Goal: Information Seeking & Learning: Learn about a topic

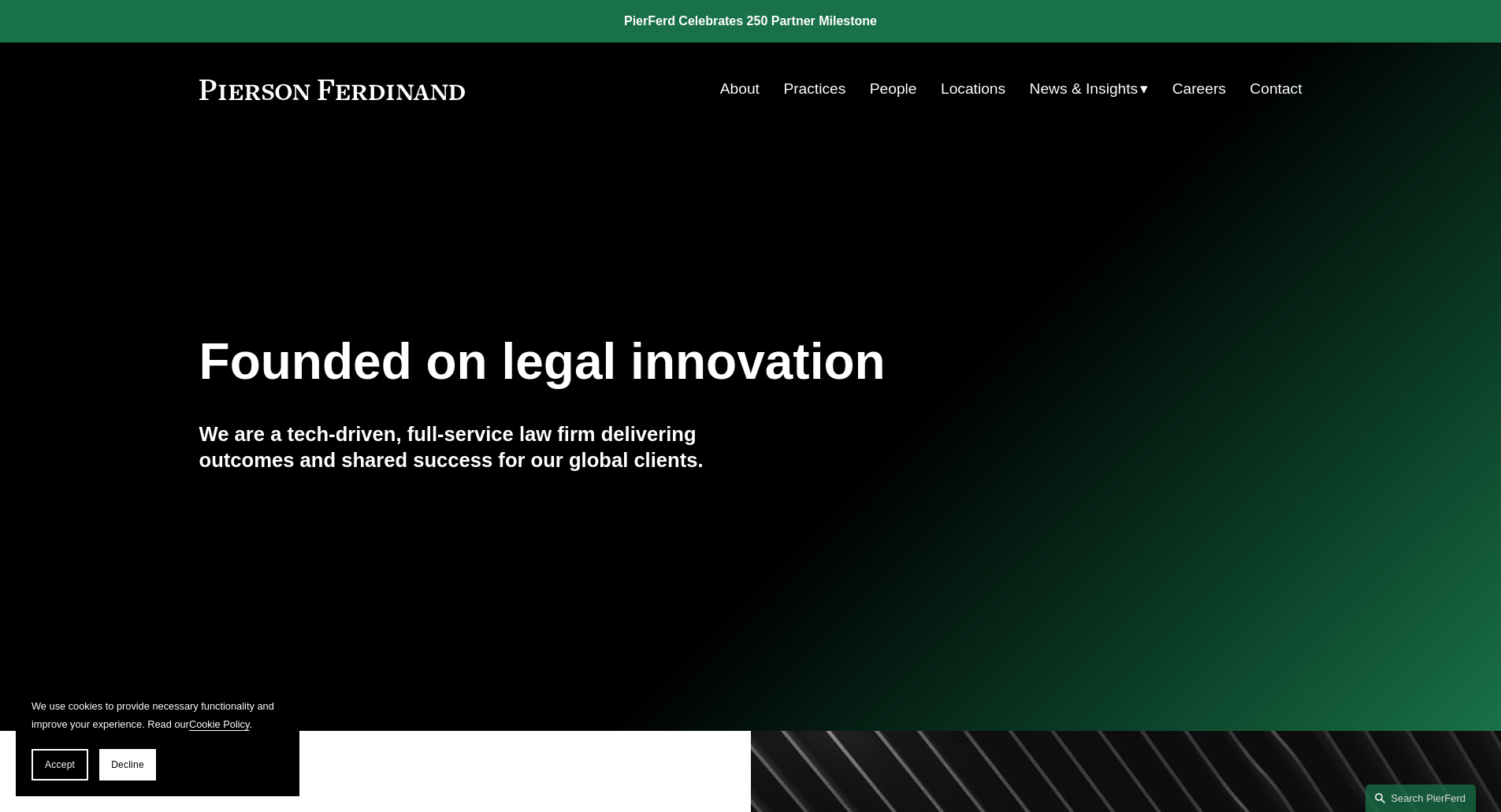
click at [961, 88] on link "Locations" at bounding box center [973, 89] width 65 height 30
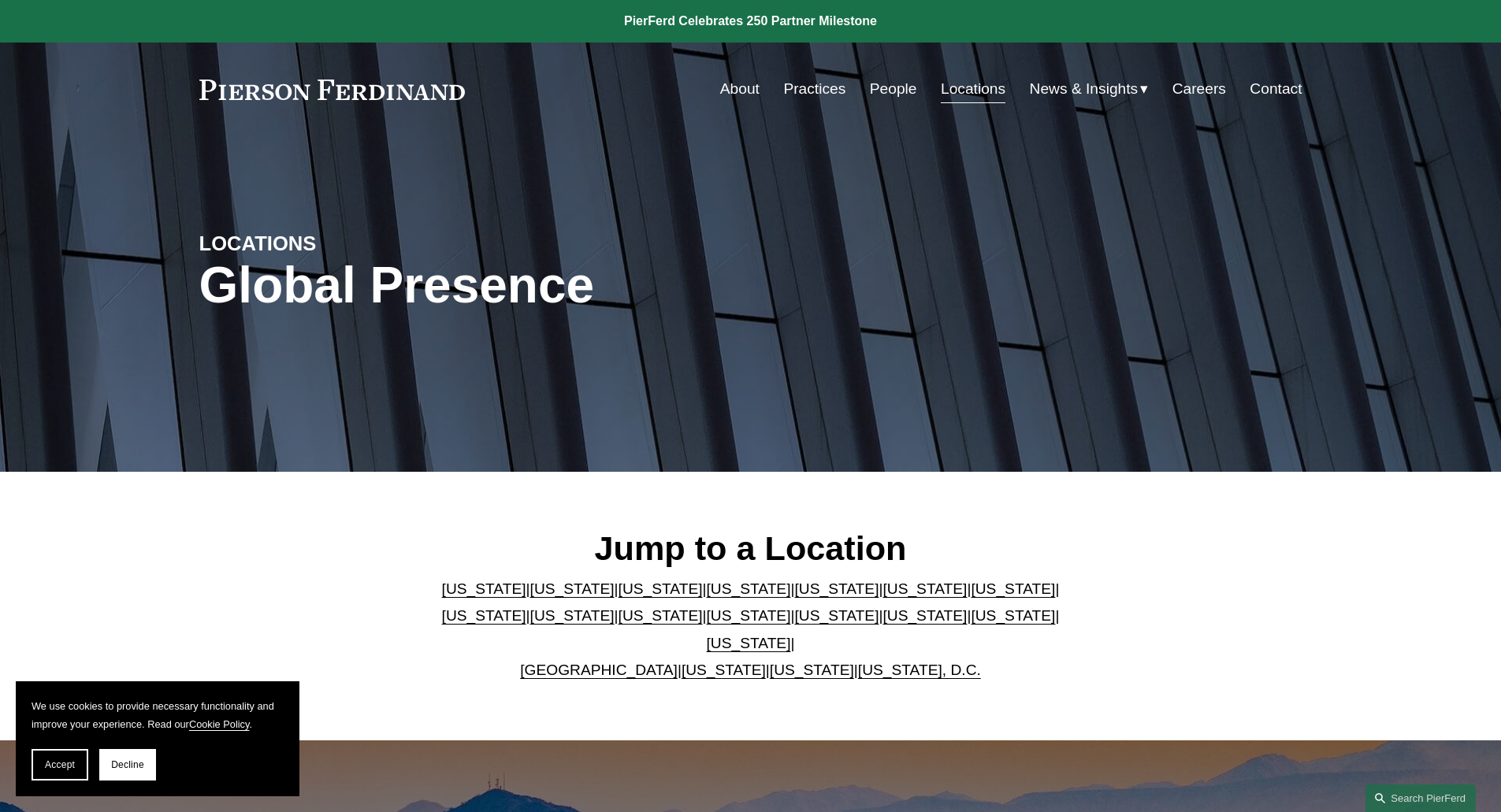
click at [882, 597] on link "Georgia" at bounding box center [925, 588] width 85 height 16
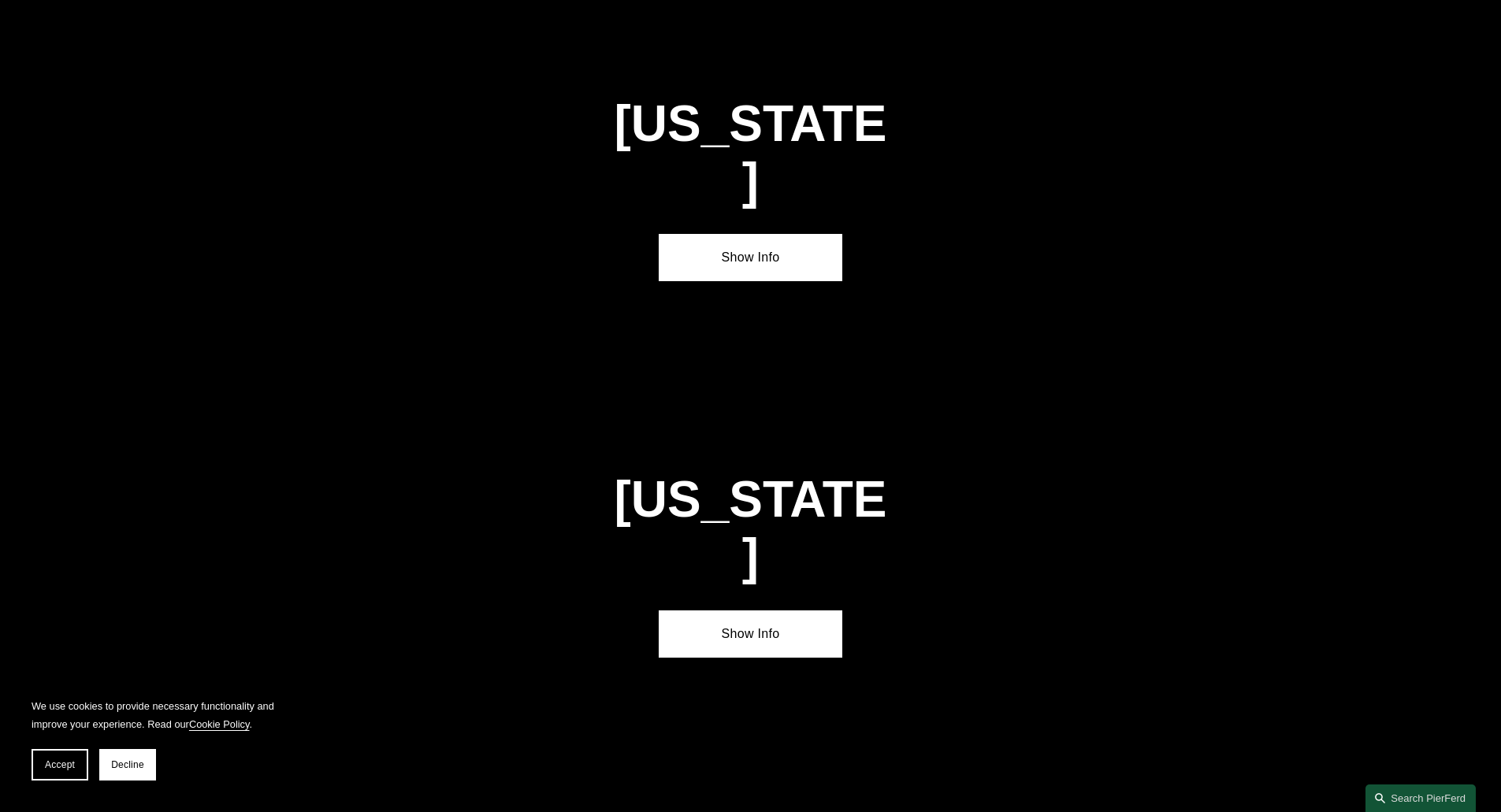
scroll to position [2400, 0]
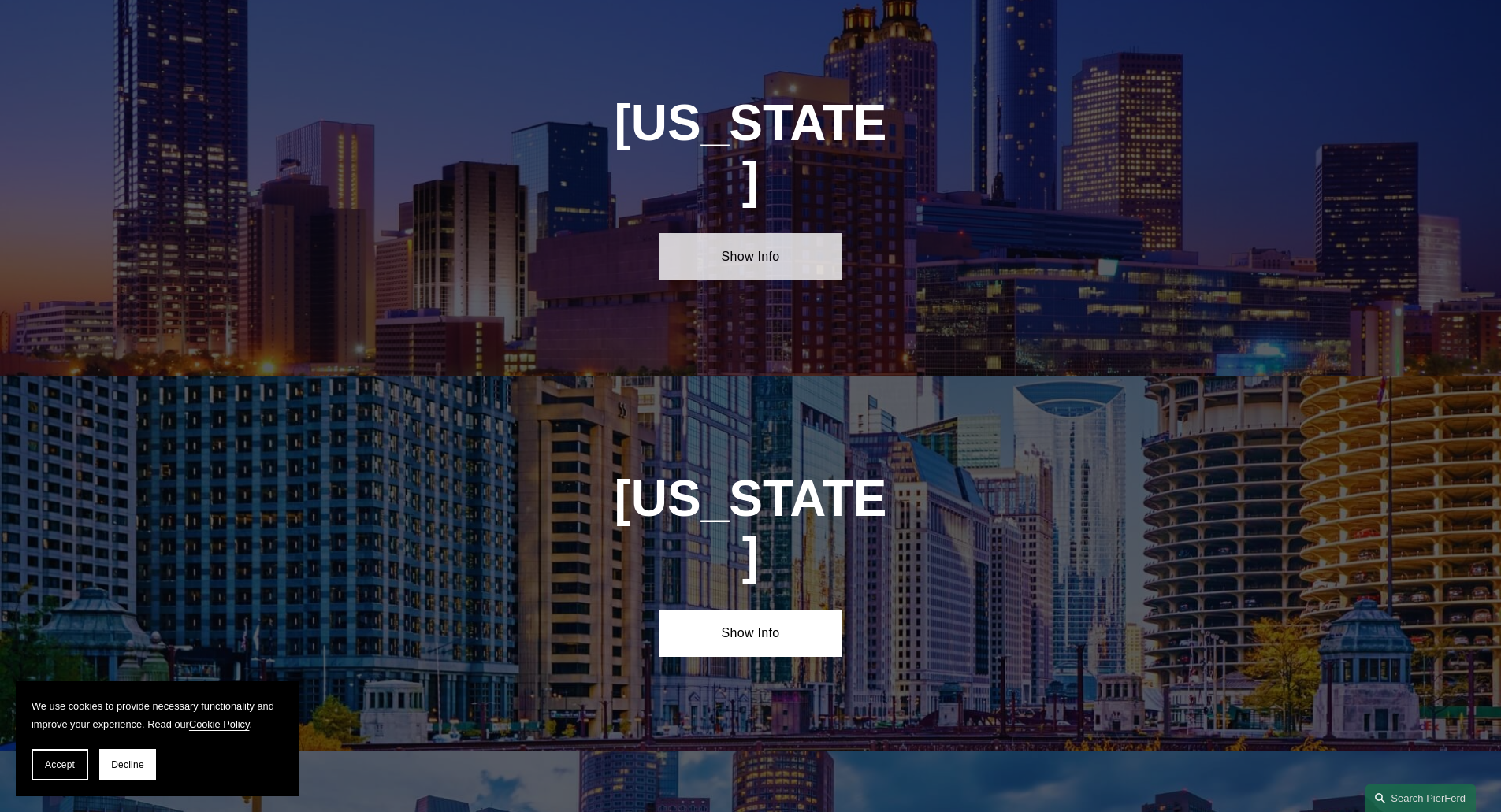
click at [756, 233] on link "Show Info" at bounding box center [750, 257] width 183 height 48
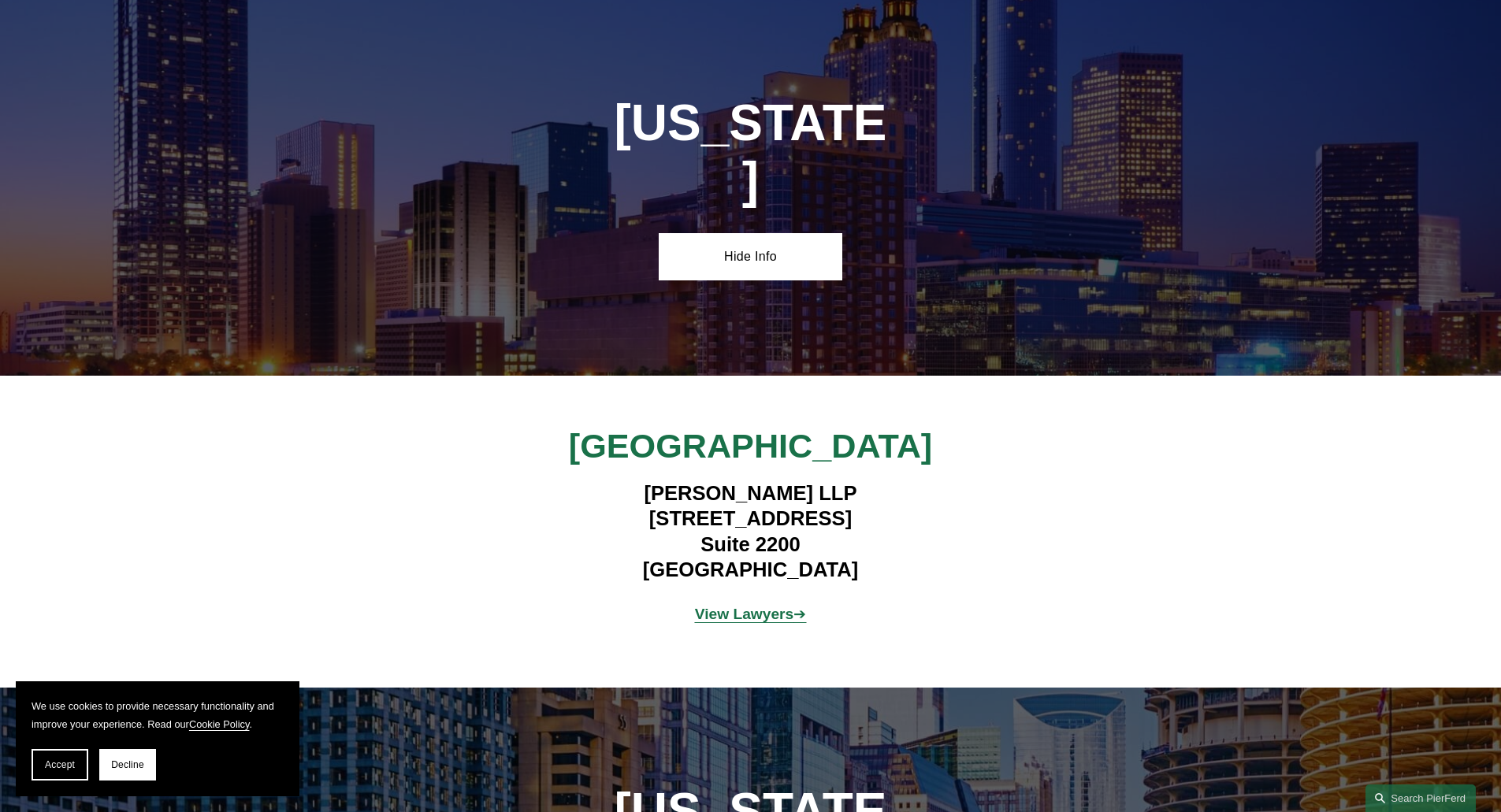
click at [739, 606] on strong "View Lawyers" at bounding box center [744, 613] width 99 height 16
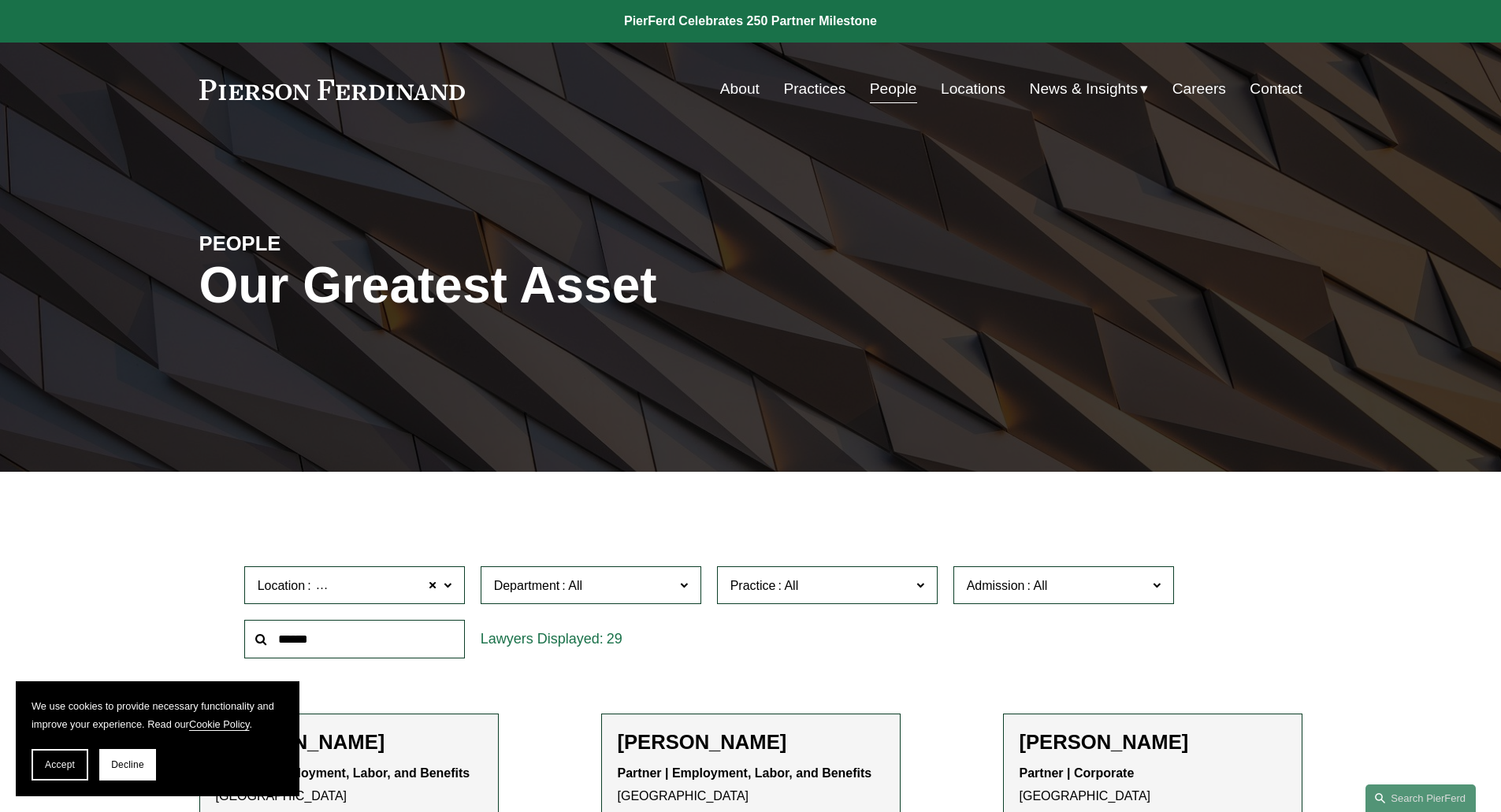
click at [732, 91] on link "About" at bounding box center [740, 89] width 40 height 30
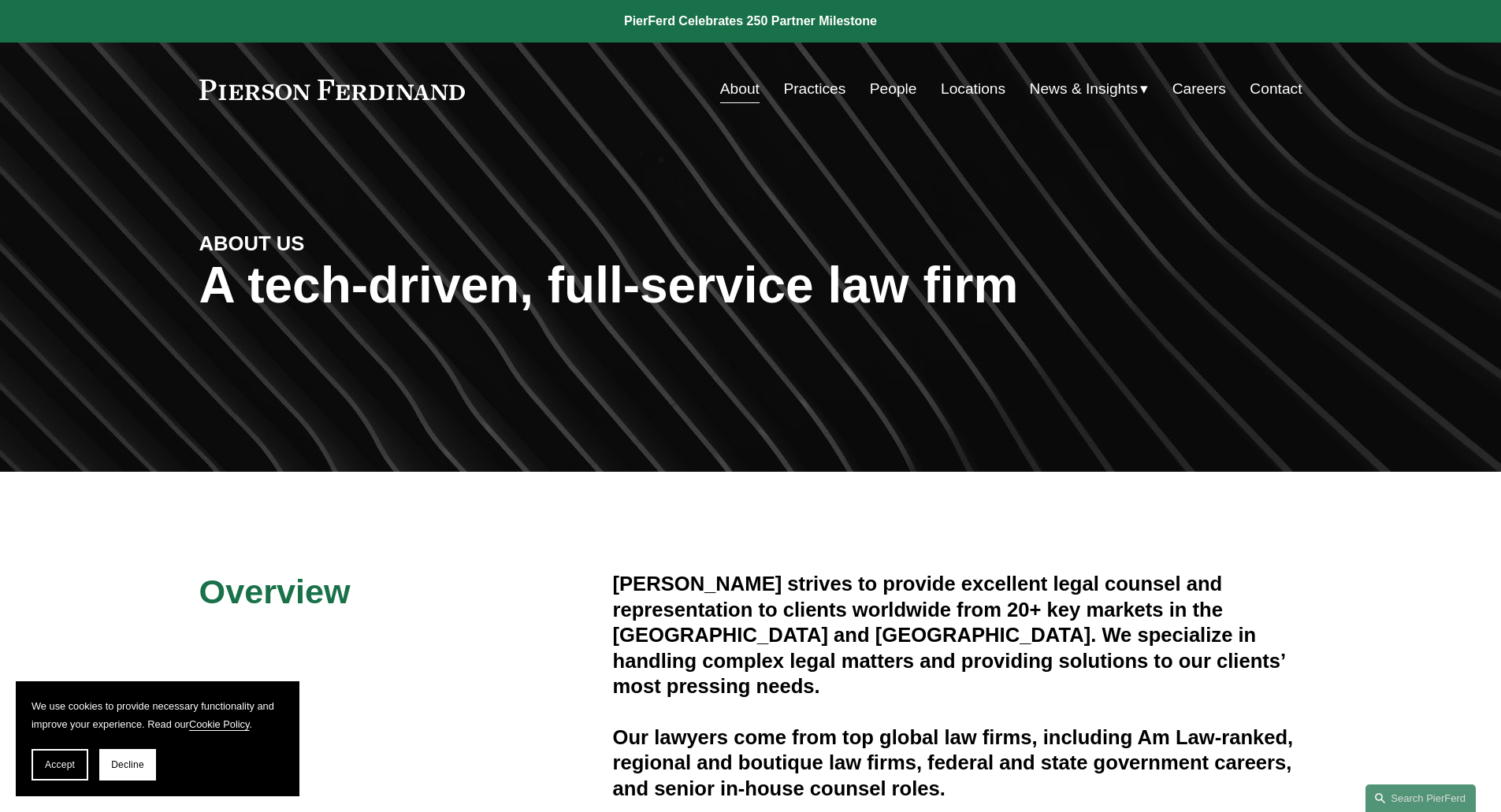
click at [887, 93] on link "People" at bounding box center [894, 89] width 48 height 30
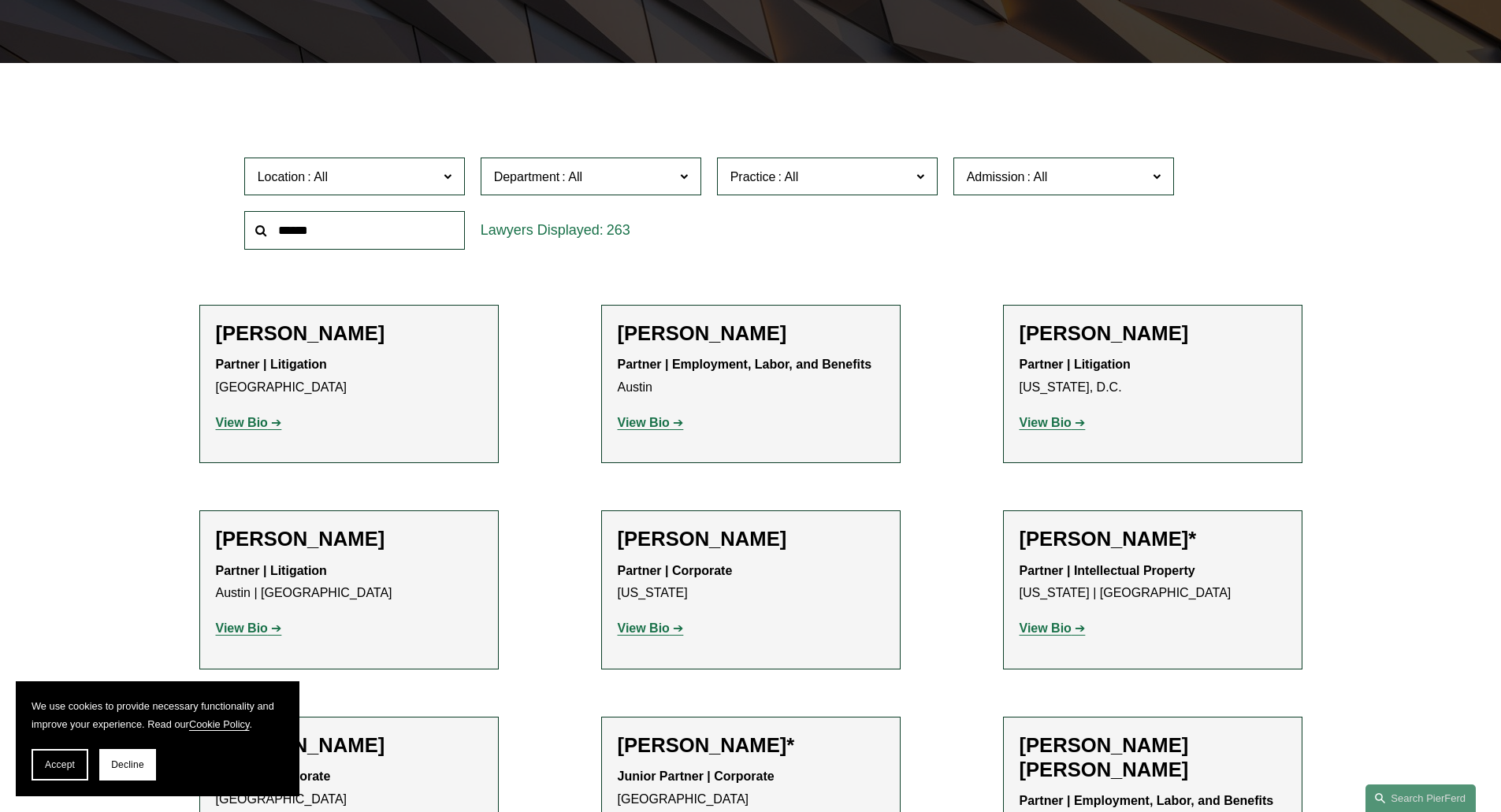
scroll to position [414, 0]
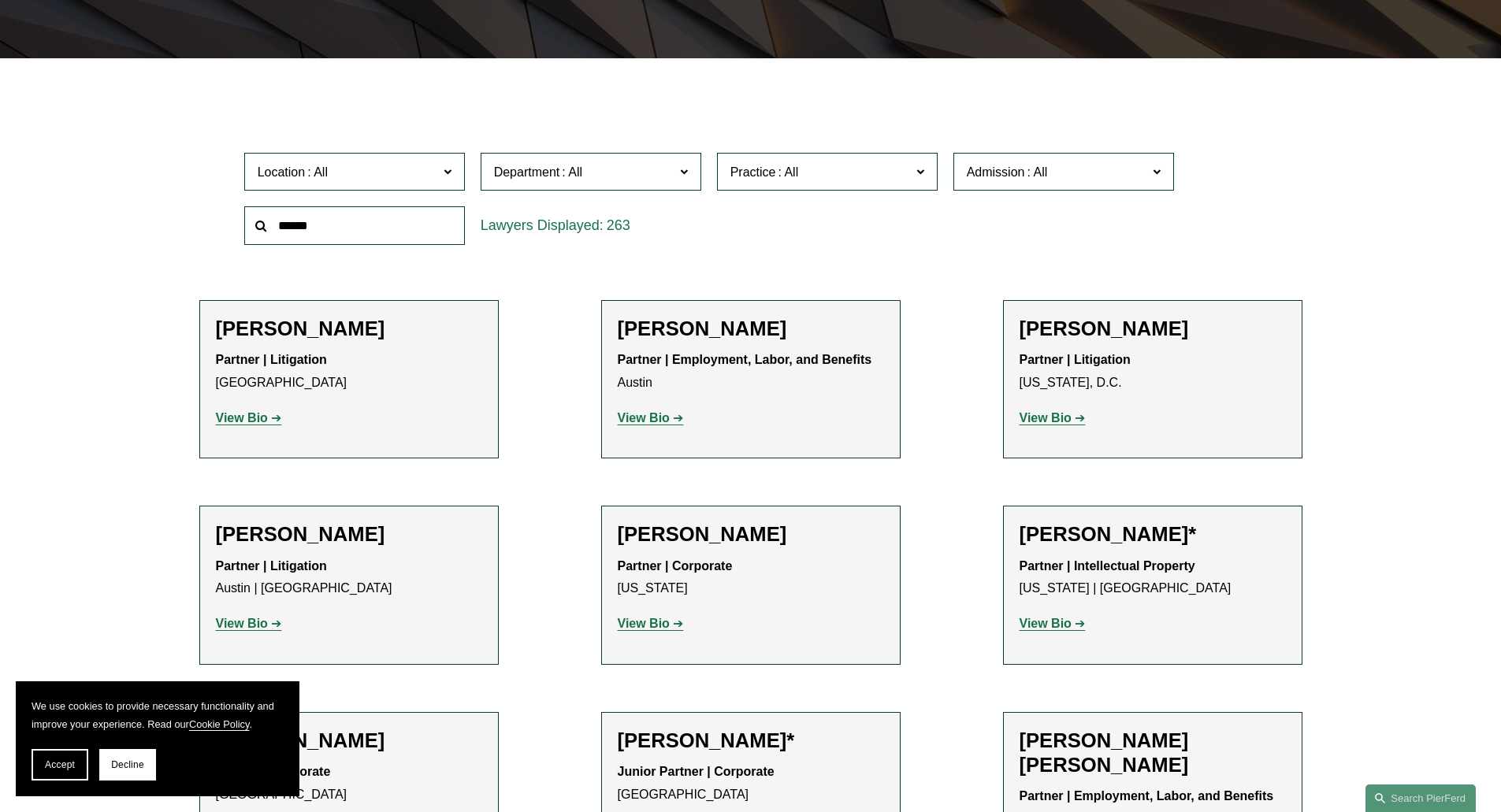
click at [311, 237] on input "text" at bounding box center [354, 225] width 220 height 39
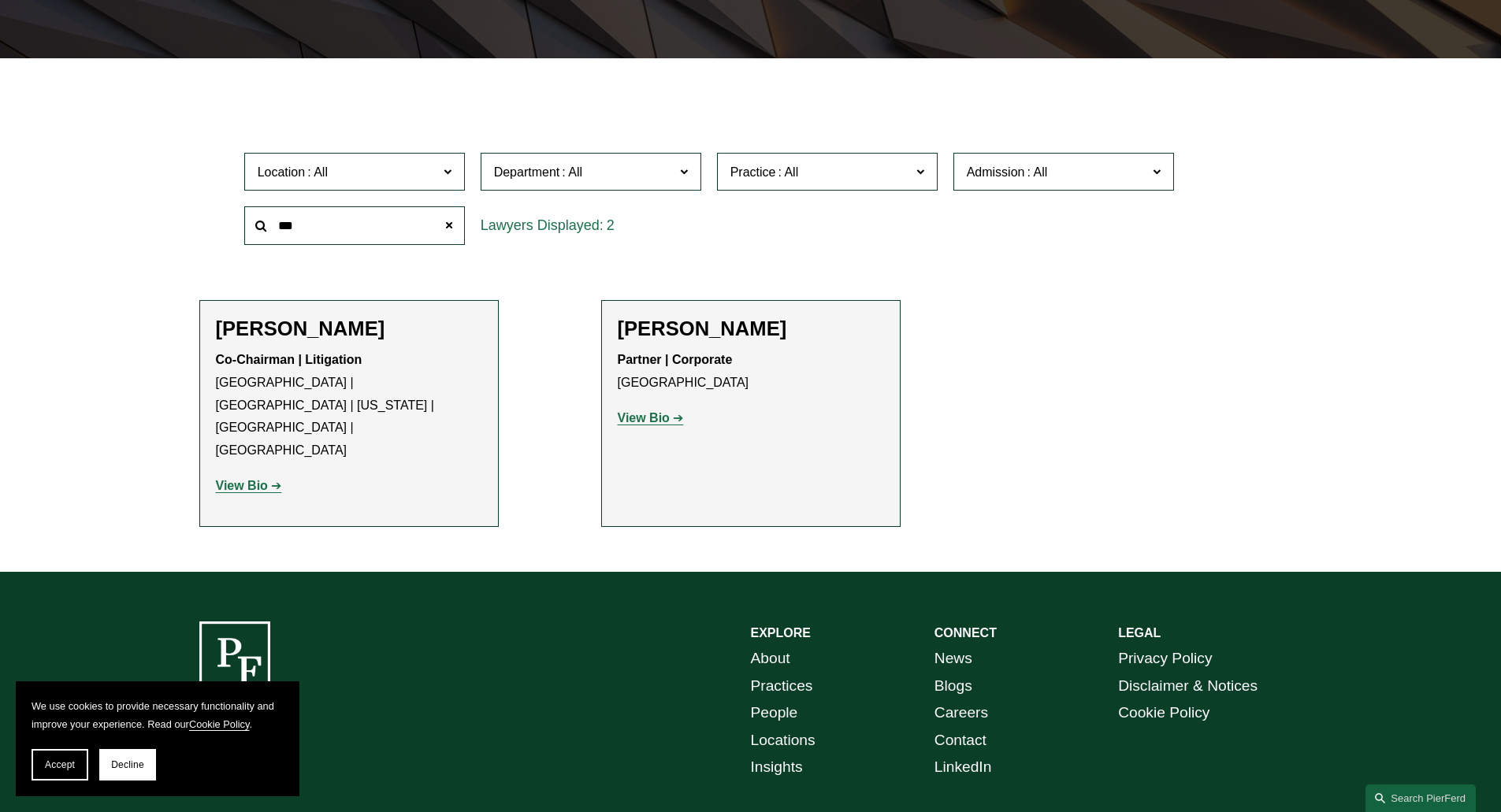
click at [241, 479] on strong "View Bio" at bounding box center [242, 485] width 52 height 13
click at [345, 219] on input "***" at bounding box center [354, 225] width 220 height 39
type input "*"
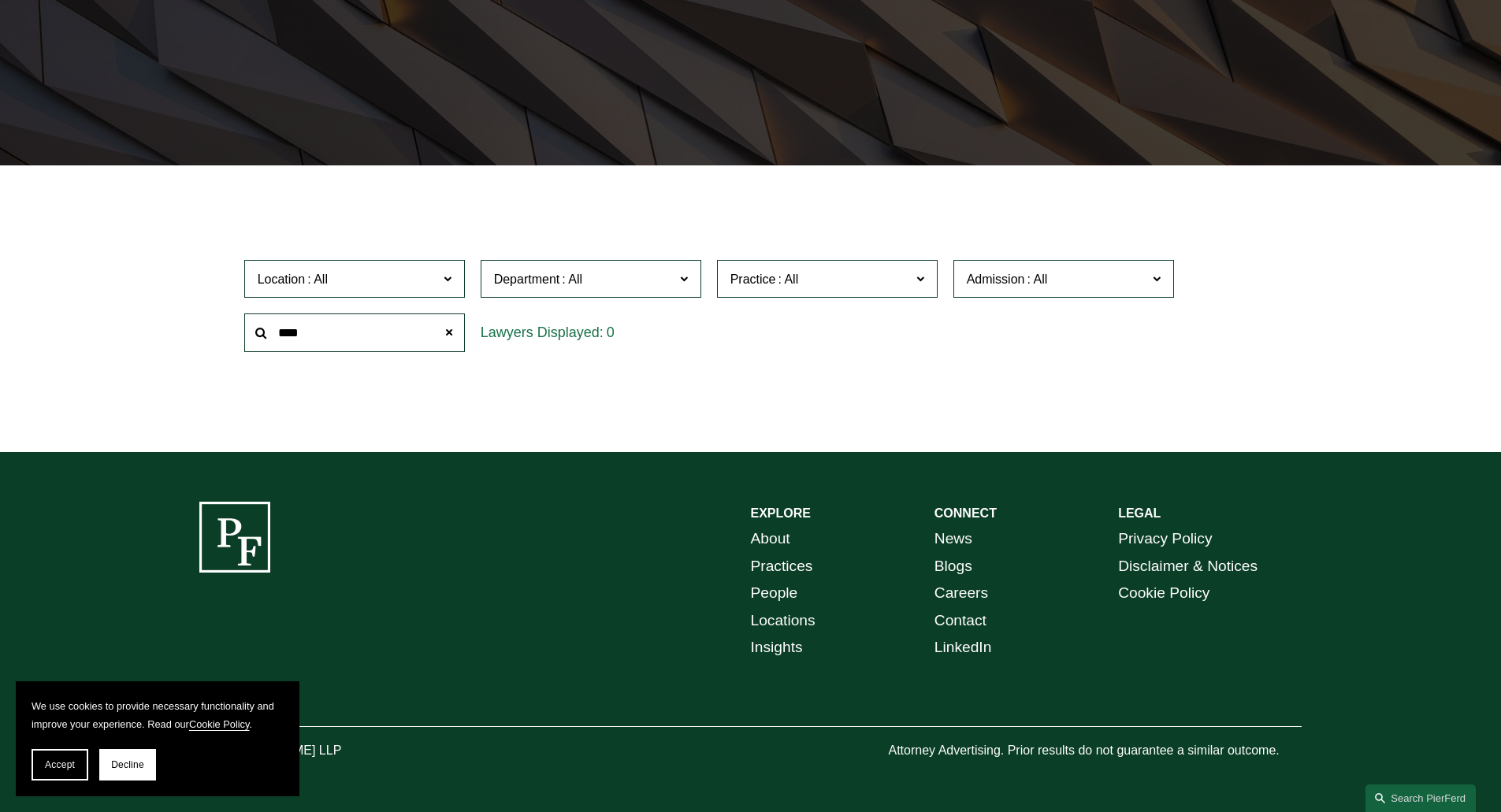
scroll to position [308, 0]
type input "*******"
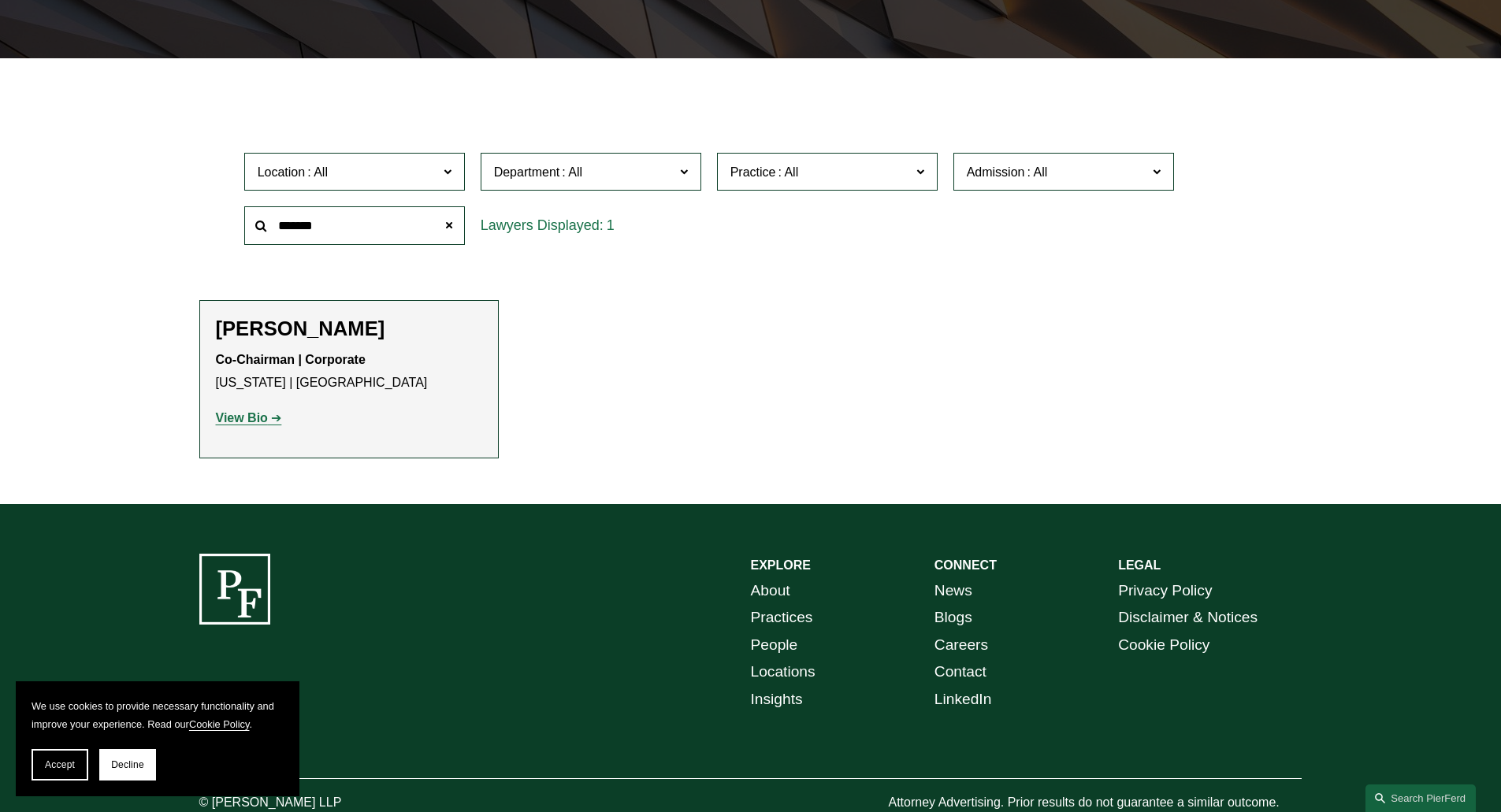
click at [252, 422] on strong "View Bio" at bounding box center [242, 417] width 52 height 13
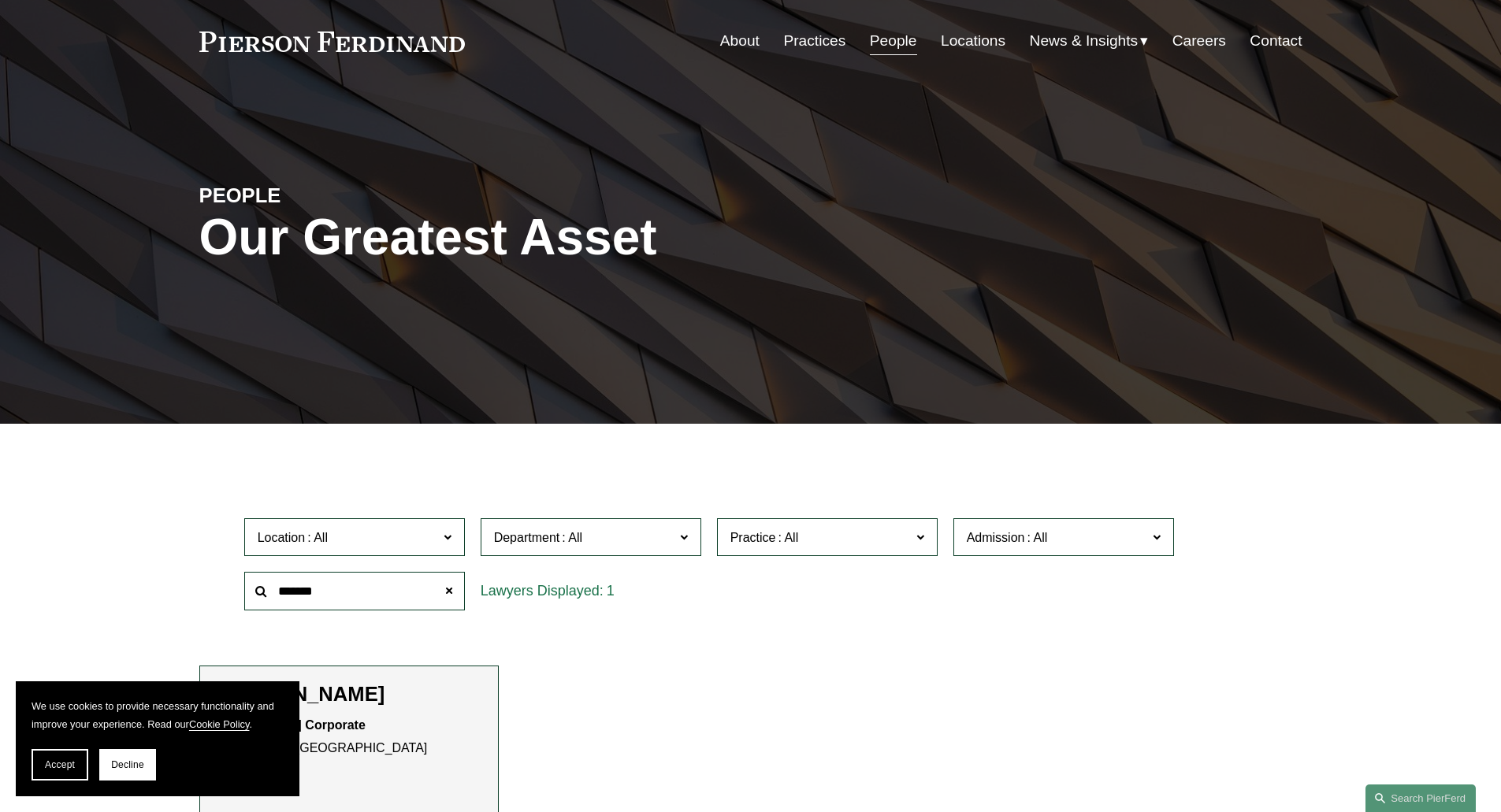
scroll to position [0, 0]
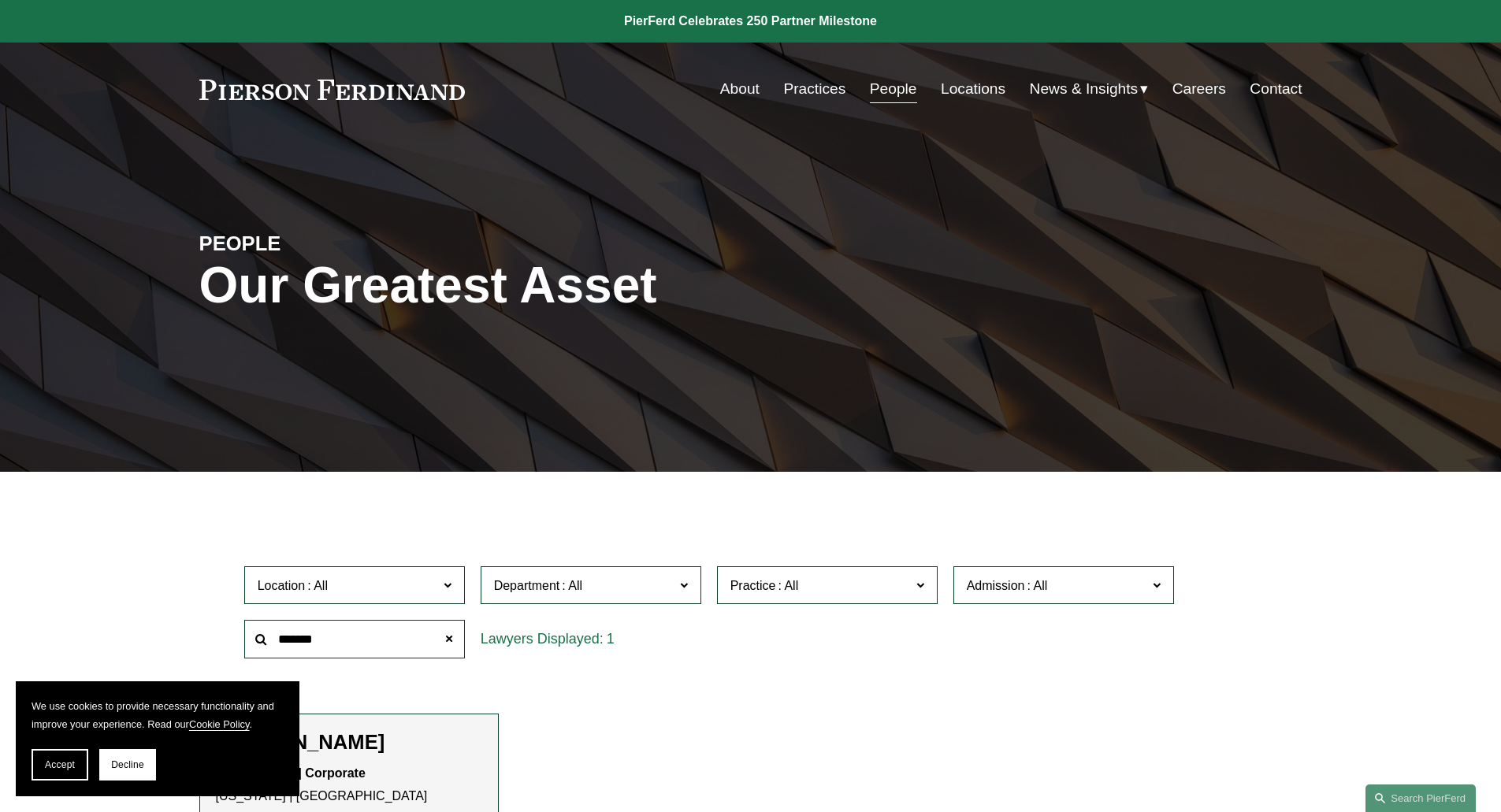
click at [813, 87] on link "Practices" at bounding box center [814, 89] width 62 height 30
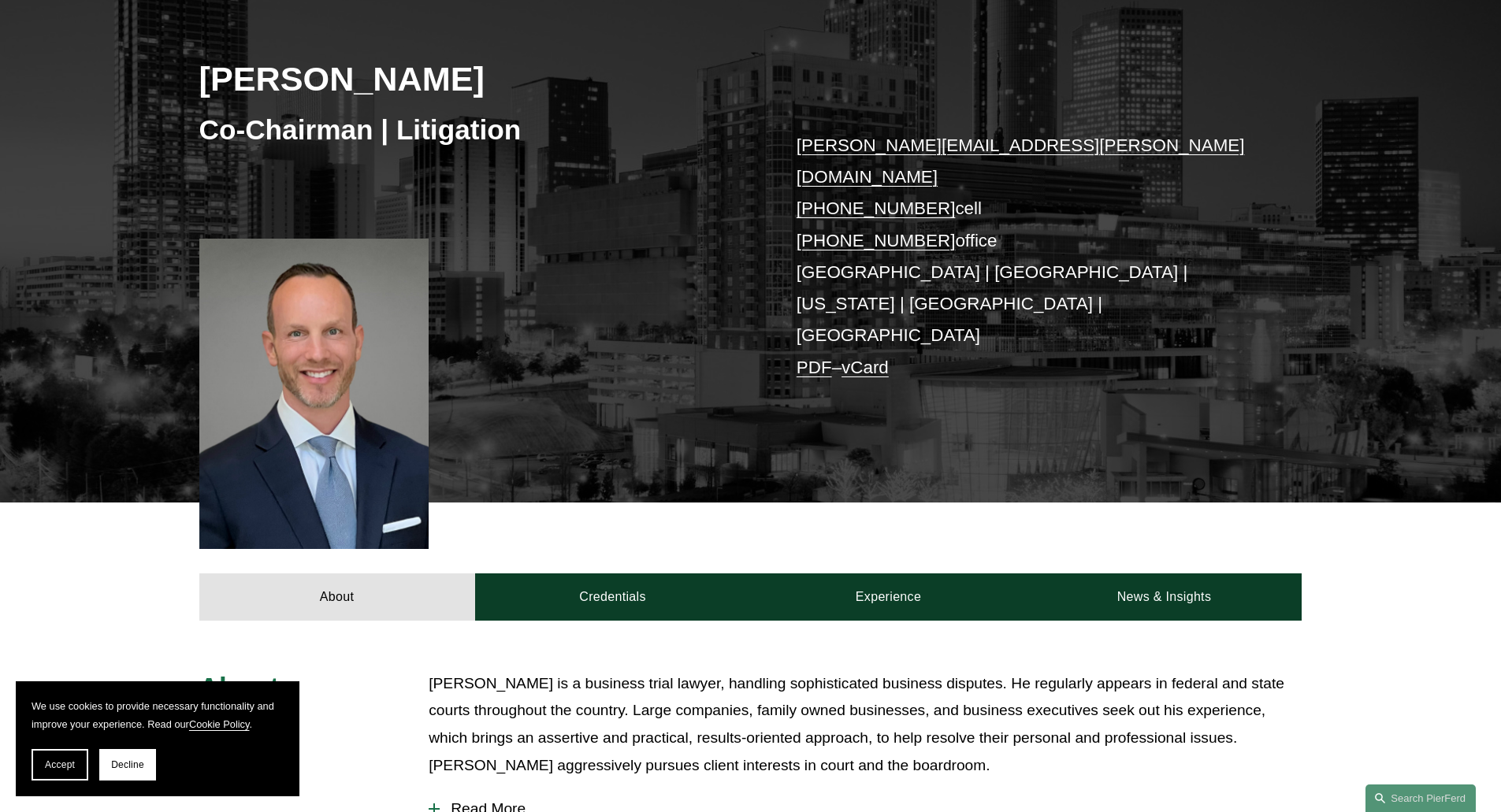
scroll to position [203, 0]
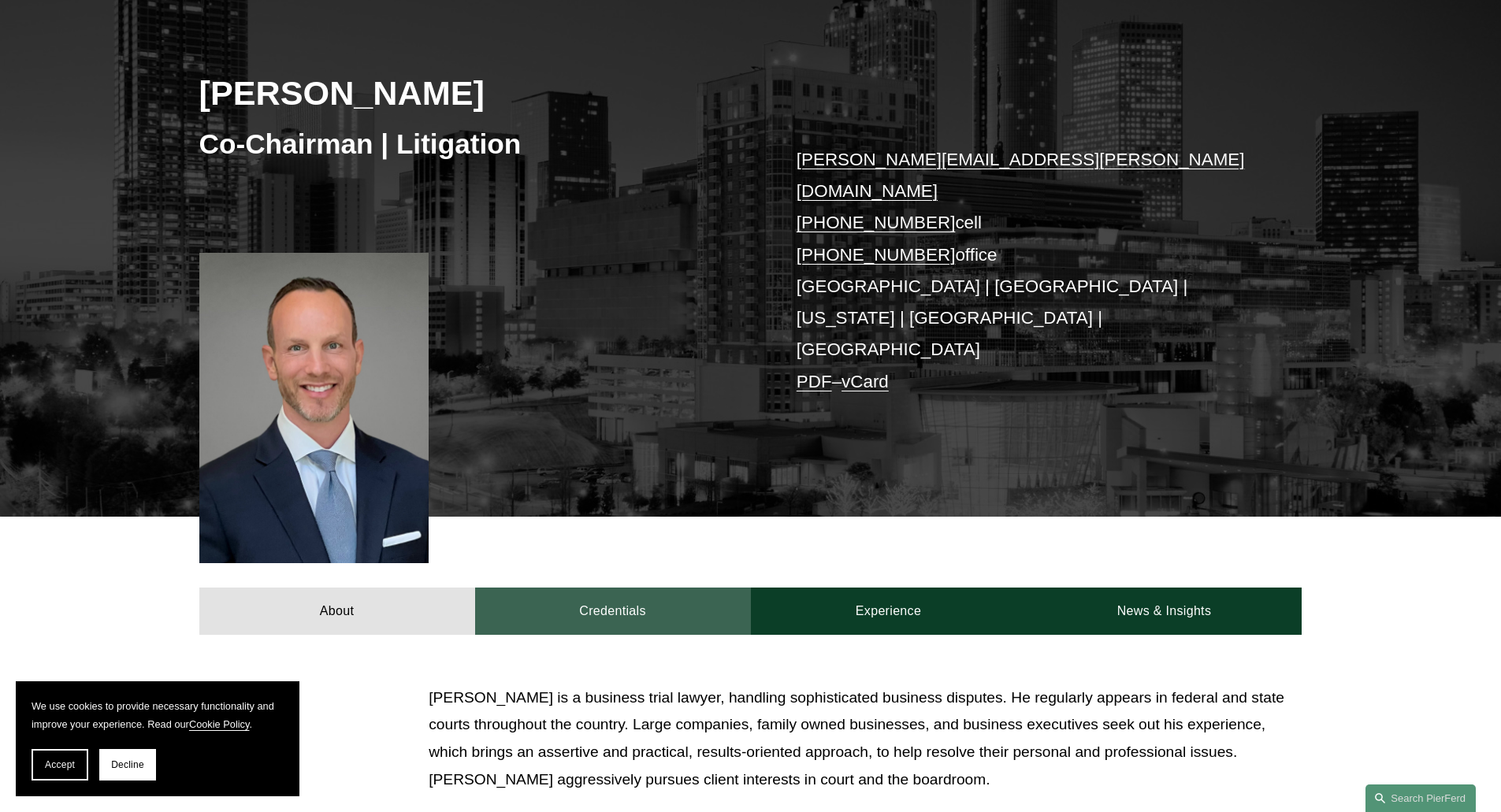
click at [639, 587] on link "Credentials" at bounding box center [613, 611] width 276 height 48
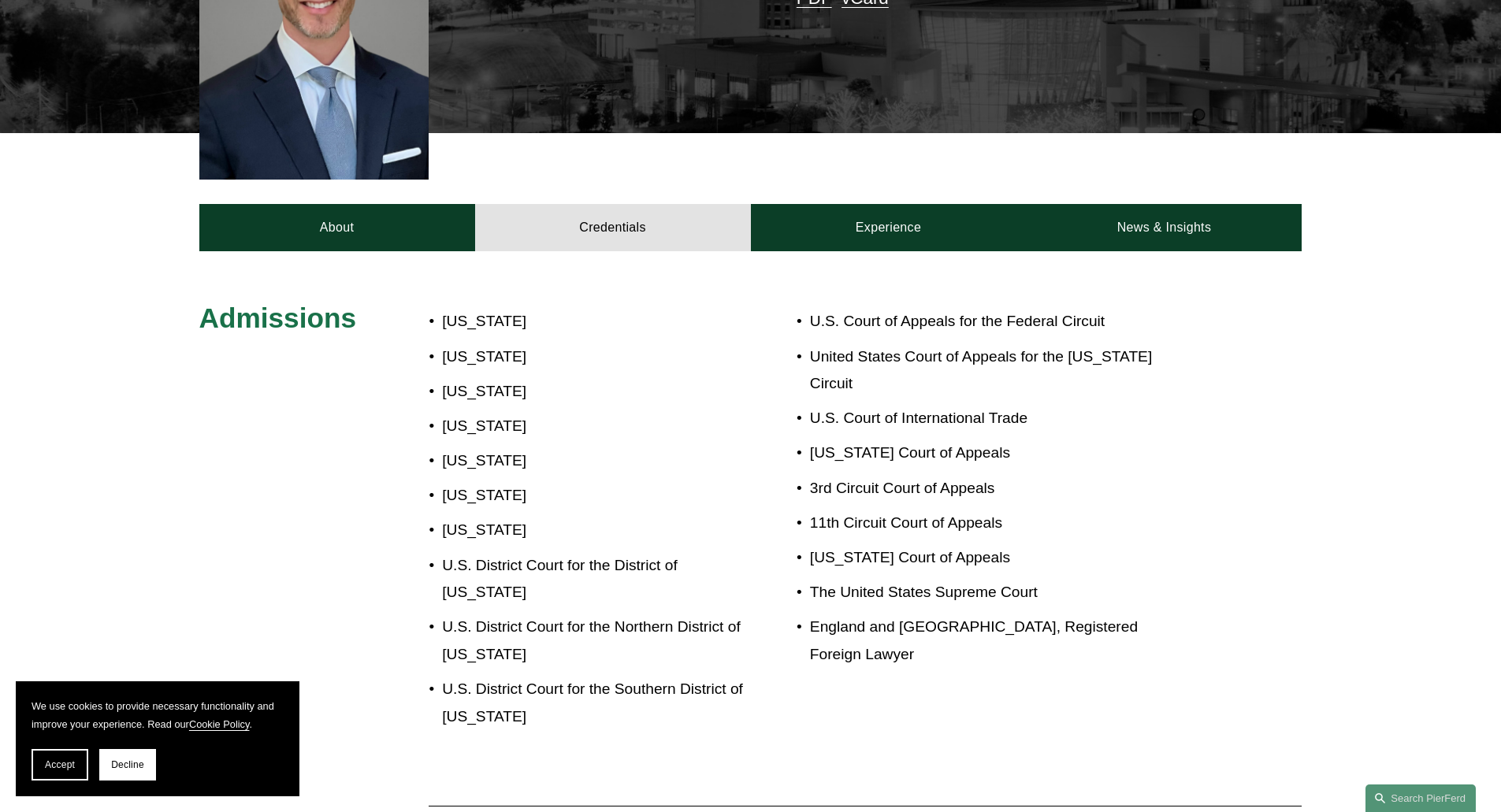
scroll to position [617, 0]
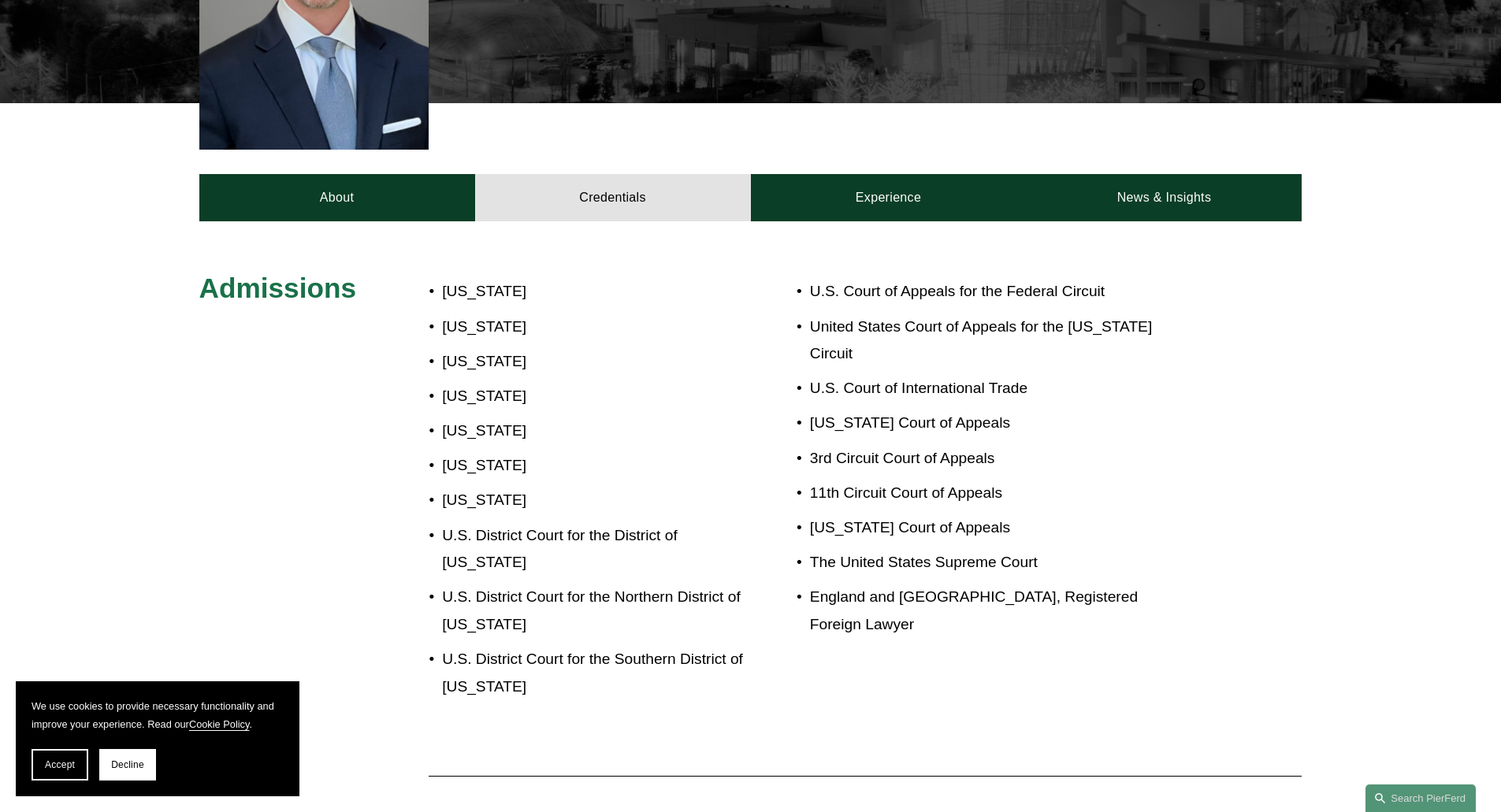
click at [877, 174] on link "Experience" at bounding box center [888, 197] width 276 height 48
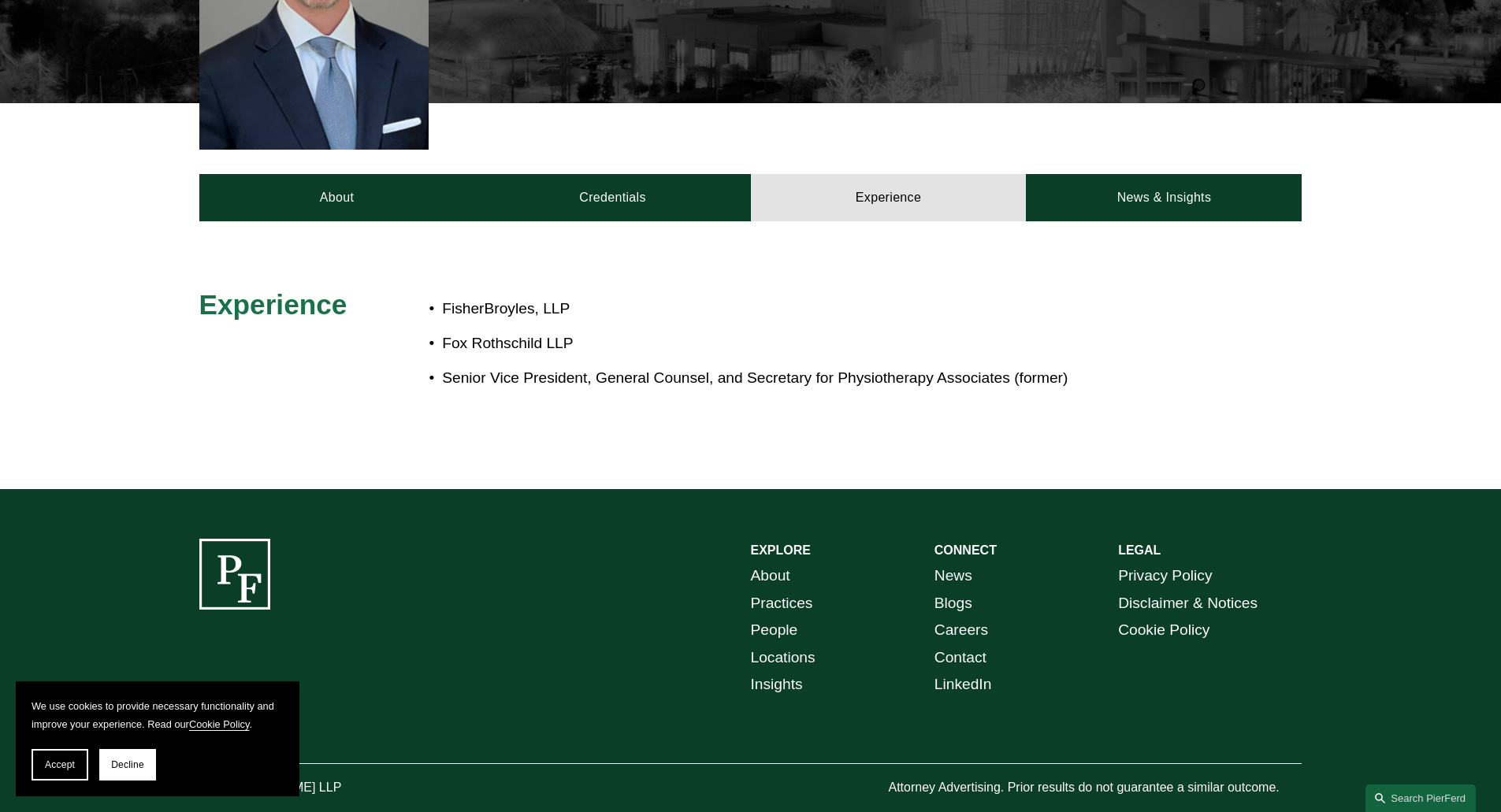
scroll to position [567, 0]
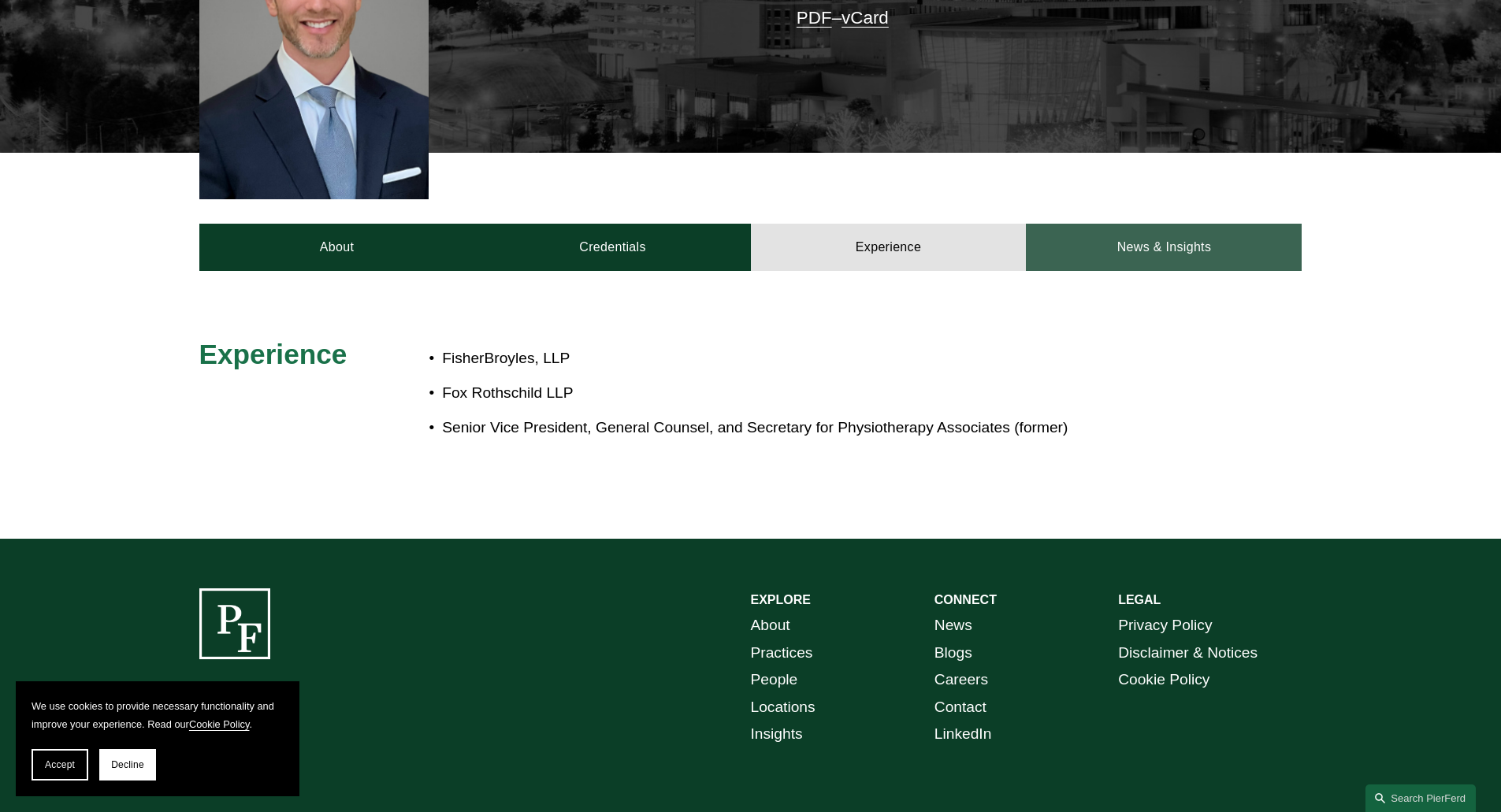
click at [1154, 224] on link "News & Insights" at bounding box center [1163, 247] width 276 height 48
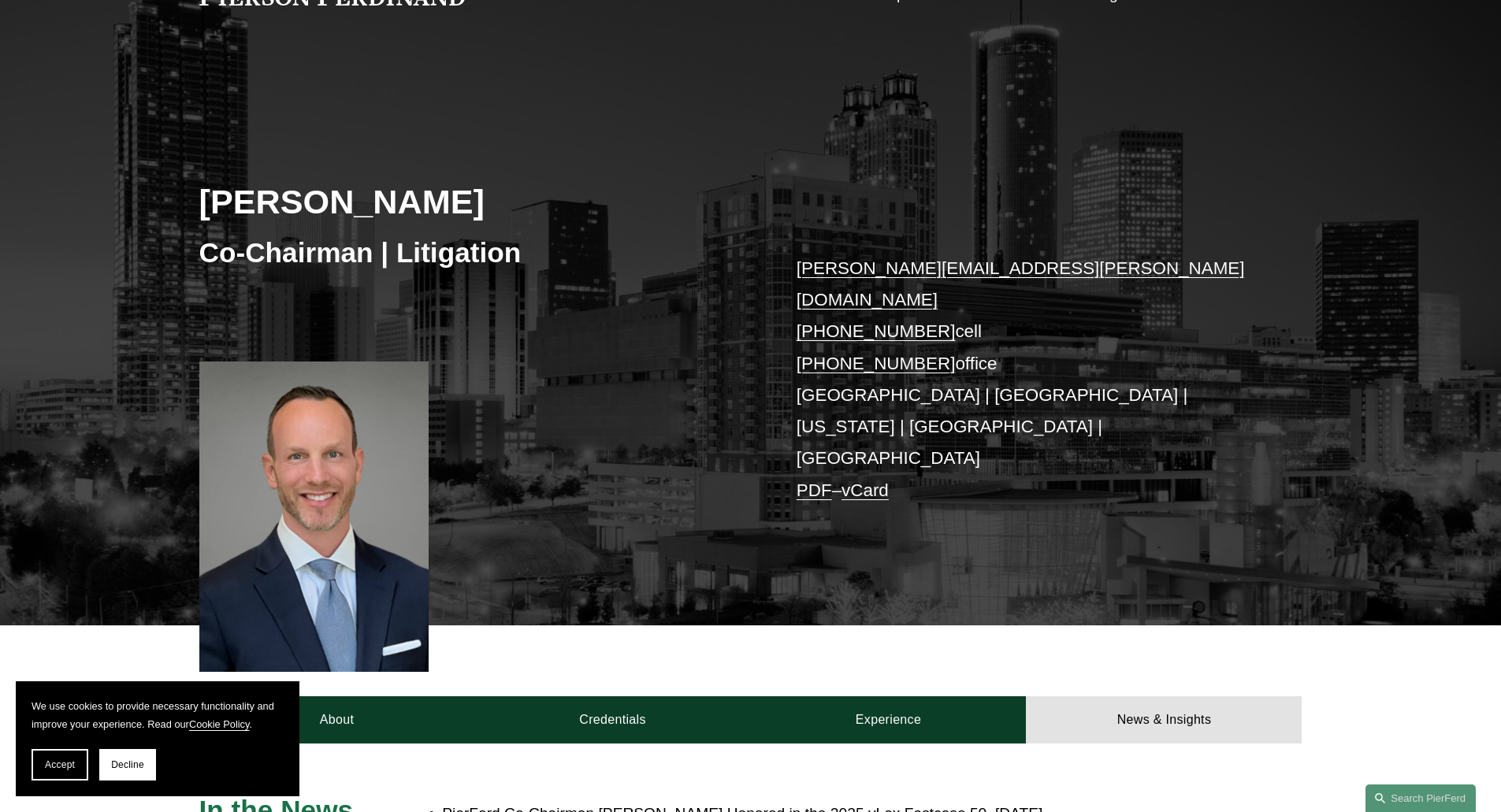
scroll to position [0, 0]
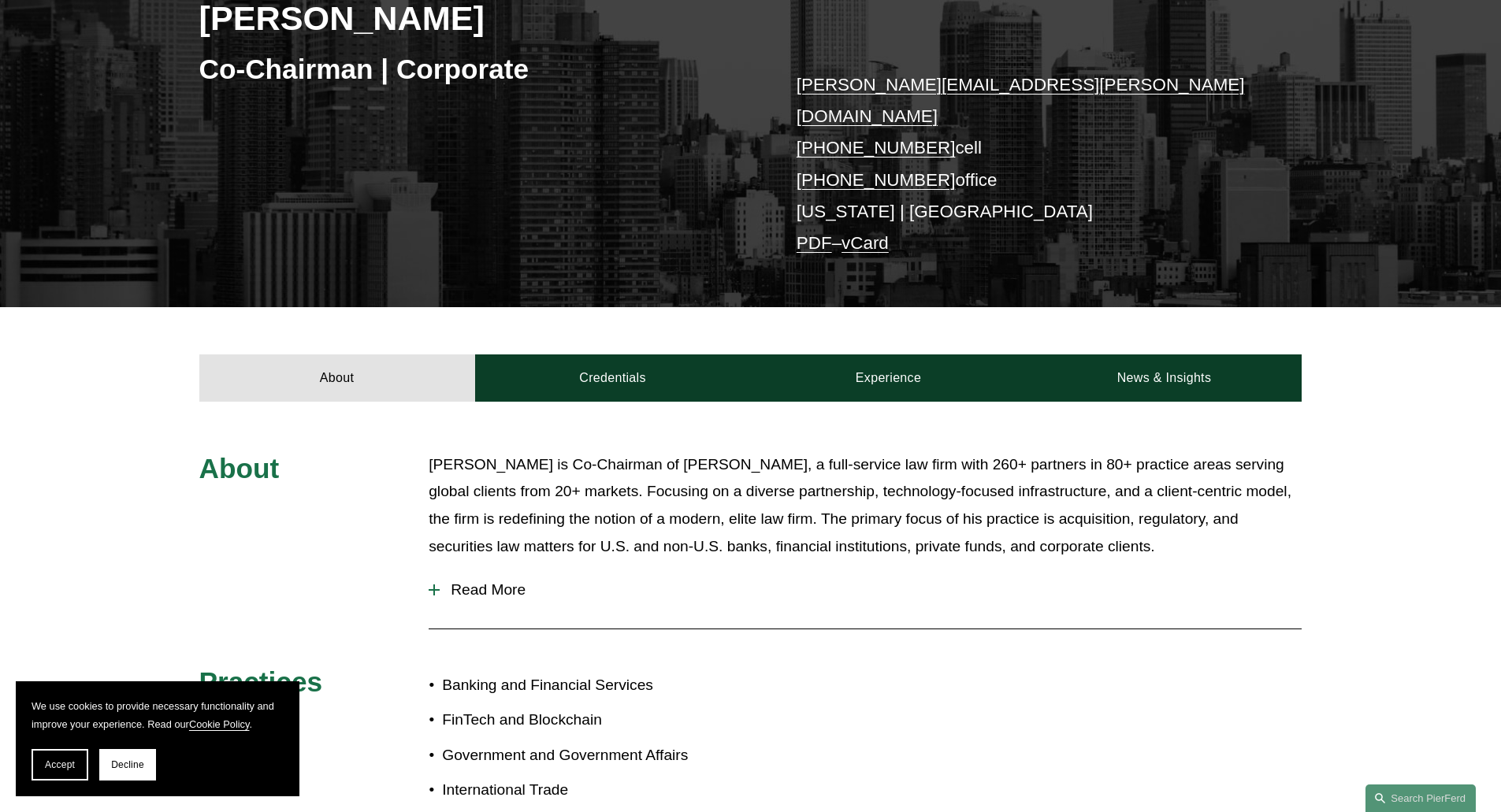
scroll to position [3, 0]
